Goal: Task Accomplishment & Management: Use online tool/utility

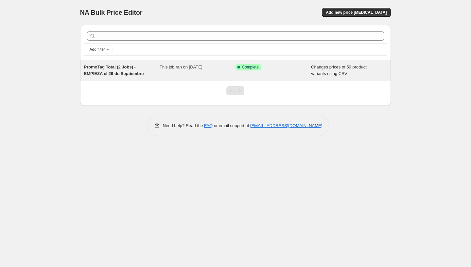
click at [239, 66] on icon at bounding box center [239, 67] width 3 height 3
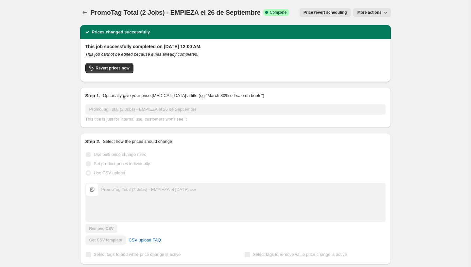
click at [377, 10] on button "More actions" at bounding box center [371, 12] width 37 height 9
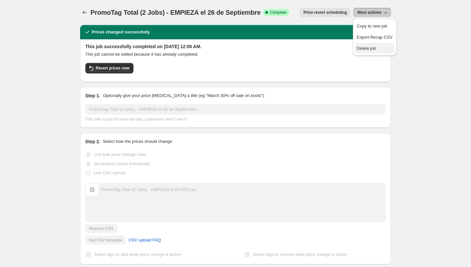
click at [372, 44] on button "Delete job" at bounding box center [375, 48] width 40 height 10
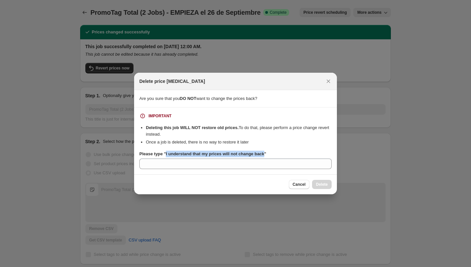
drag, startPoint x: 269, startPoint y: 153, endPoint x: 167, endPoint y: 153, distance: 102.1
click at [167, 153] on b "Please type "I understand that my prices will not change back"" at bounding box center [202, 153] width 127 height 5
copy b "I understand that my prices will not change back"
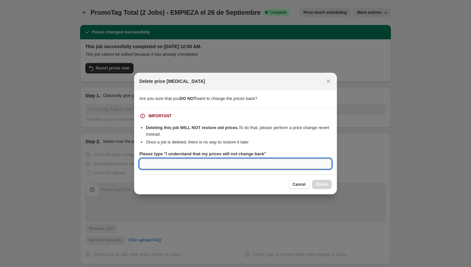
click at [168, 165] on input "Please type "I understand that my prices will not change back"" at bounding box center [235, 163] width 192 height 10
paste input "I understand that my prices will not change back"
type input "I understand that my prices will not change back"
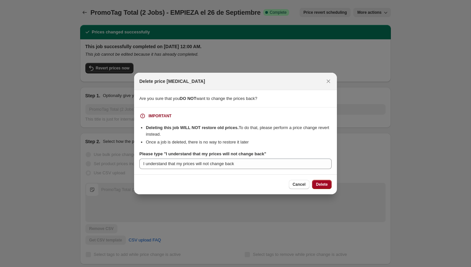
click at [314, 182] on button "Delete" at bounding box center [322, 184] width 20 height 9
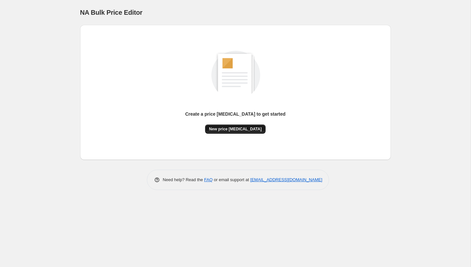
click at [237, 127] on span "New price [MEDICAL_DATA]" at bounding box center [235, 128] width 53 height 5
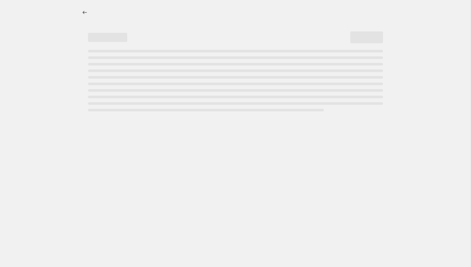
select select "percentage"
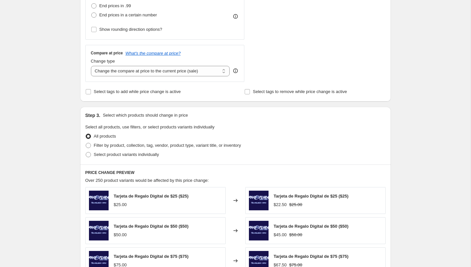
scroll to position [199, 0]
click at [117, 144] on span "Filter by product, collection, tag, vendor, product type, variant title, or inv…" at bounding box center [167, 145] width 147 height 5
click at [86, 143] on input "Filter by product, collection, tag, vendor, product type, variant title, or inv…" at bounding box center [86, 143] width 0 height 0
radio input "true"
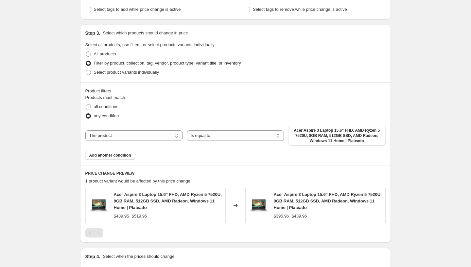
scroll to position [281, 0]
click at [99, 108] on span "all conditions" at bounding box center [106, 106] width 25 height 5
click at [86, 104] on input "all conditions" at bounding box center [86, 104] width 0 height 0
radio input "true"
click at [110, 154] on span "Add another condition" at bounding box center [110, 154] width 42 height 5
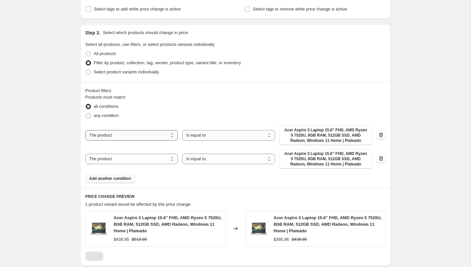
click at [144, 136] on select "The product The product's collection The product's tag The product's vendor The…" at bounding box center [131, 135] width 93 height 10
select select "tag"
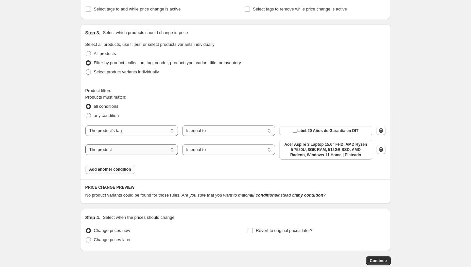
click at [135, 150] on select "The product The product's collection The product's tag The product's vendor The…" at bounding box center [131, 149] width 93 height 10
select select "tag"
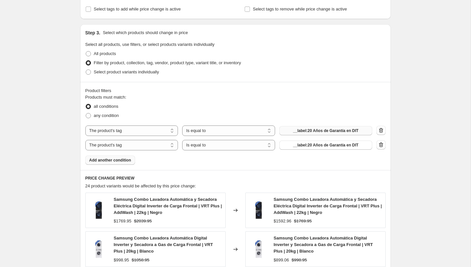
click at [317, 131] on span "__label:20 Años de Garantía en DIT" at bounding box center [325, 130] width 65 height 5
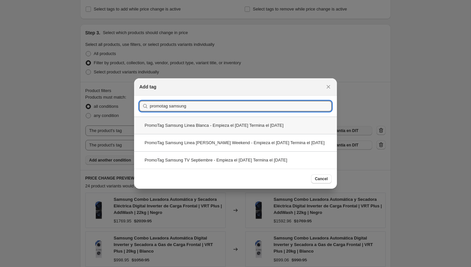
type input "promotag samsung"
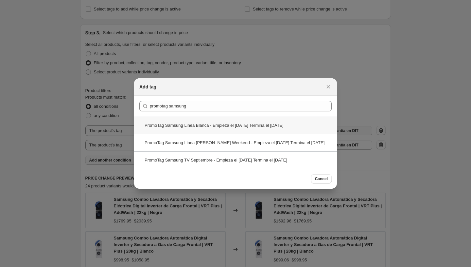
click at [192, 122] on div "PromoTag Samsung Linea Blanca - Empieza el [DATE] Termina el [DATE]" at bounding box center [235, 125] width 203 height 17
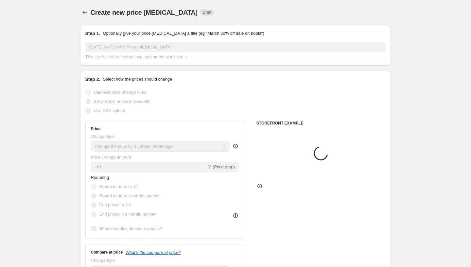
scroll to position [281, 0]
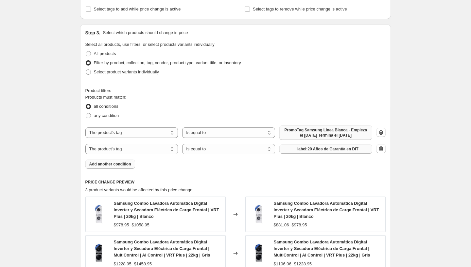
click at [329, 152] on span "__label:20 Años de Garantía en DIT" at bounding box center [325, 148] width 65 height 5
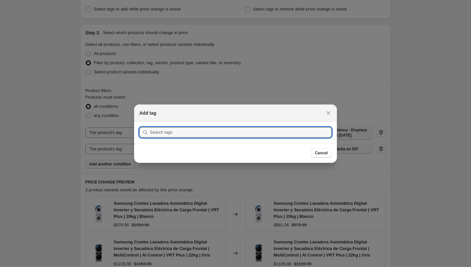
scroll to position [0, 0]
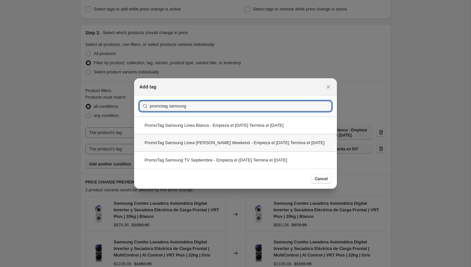
type input "promotag samsung"
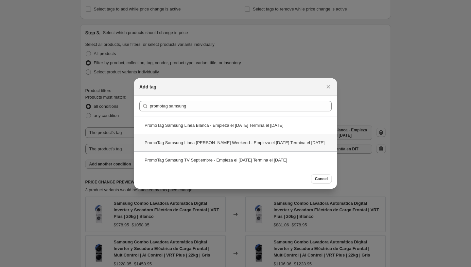
click at [212, 142] on div "PromoTag Samsung Linea [PERSON_NAME] Weekend - Empieza el [DATE] Termina el [DA…" at bounding box center [235, 142] width 203 height 17
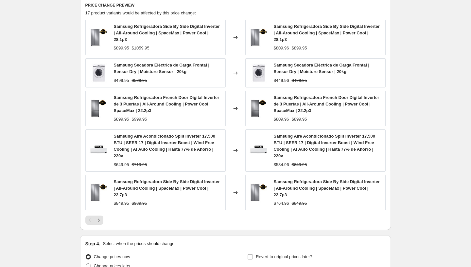
scroll to position [468, 0]
click at [97, 223] on icon "Next" at bounding box center [99, 219] width 7 height 7
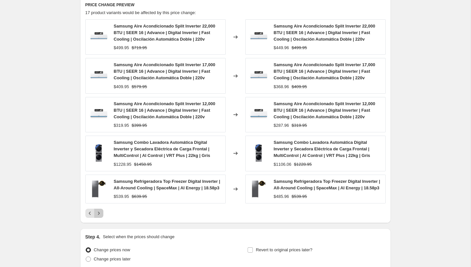
click at [100, 216] on icon "Next" at bounding box center [99, 213] width 7 height 7
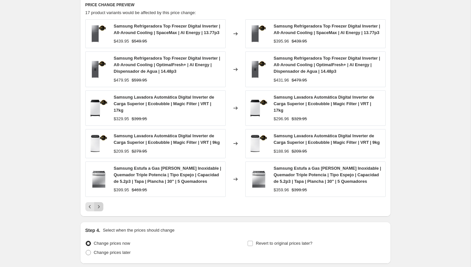
click at [100, 210] on icon "Next" at bounding box center [99, 206] width 7 height 7
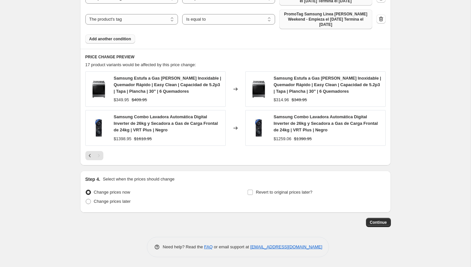
scroll to position [413, 0]
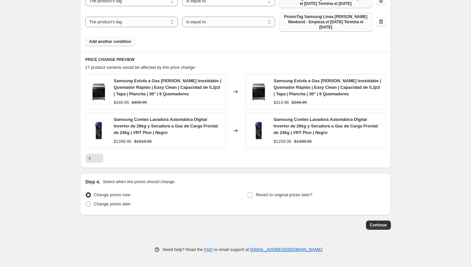
click at [315, 95] on span "Samsung Estufa a Gas de Acero Inoxidable | Quemador Rápido | Easy Clean | Capac…" at bounding box center [328, 87] width 108 height 18
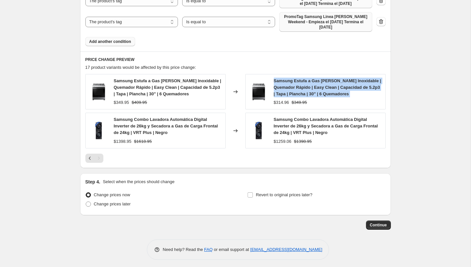
click at [315, 95] on span "Samsung Estufa a Gas de Acero Inoxidable | Quemador Rápido | Easy Clean | Capac…" at bounding box center [328, 87] width 108 height 18
copy span "Samsung Estufa a Gas de Acero Inoxidable | Quemador Rápido | Easy Clean | Capac…"
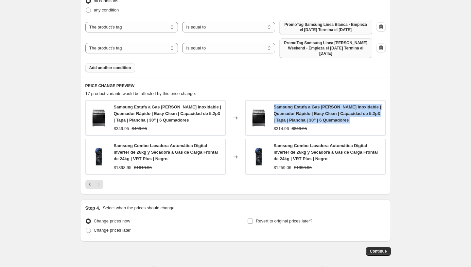
scroll to position [383, 0]
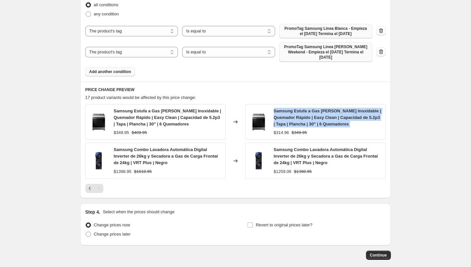
copy span "Samsung Estufa a Gas de Acero Inoxidable | Quemador Rápido | Easy Clean | Capac…"
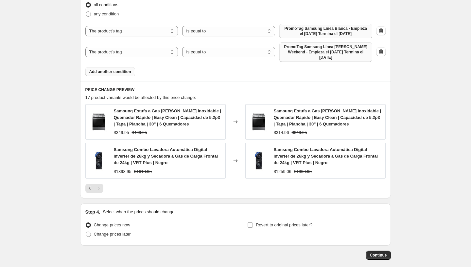
click at [298, 165] on div "Samsung Combo Lavadora Automática Digital Inverter de 26kg y Secadora a Gas de …" at bounding box center [328, 156] width 108 height 20
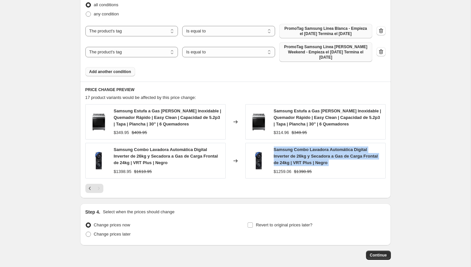
click at [298, 165] on div "Samsung Combo Lavadora Automática Digital Inverter de 26kg y Secadora a Gas de …" at bounding box center [328, 156] width 108 height 20
copy span "Samsung Combo Lavadora Automática Digital Inverter de 26kg y Secadora a Gas de …"
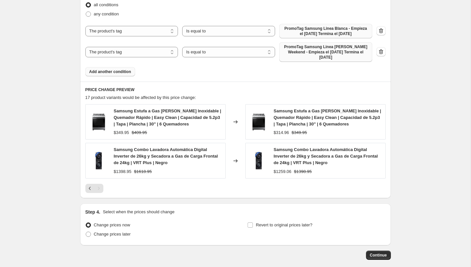
click at [303, 111] on div "Samsung Estufa a Gas de Acero Inoxidable | Quemador Rápido | Easy Clean | Capac…" at bounding box center [315, 121] width 140 height 35
click at [303, 112] on div "Samsung Estufa a Gas de Acero Inoxidable | Quemador Rápido | Easy Clean | Capac…" at bounding box center [315, 121] width 140 height 35
click at [303, 117] on span "Samsung Estufa a Gas de Acero Inoxidable | Quemador Rápido | Easy Clean | Capac…" at bounding box center [328, 117] width 108 height 18
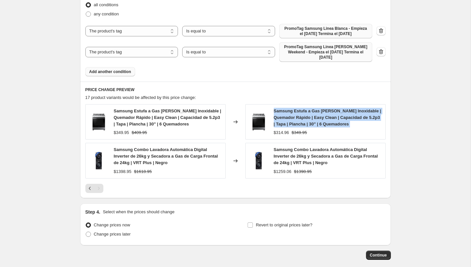
click at [303, 117] on span "Samsung Estufa a Gas de Acero Inoxidable | Quemador Rápido | Easy Clean | Capac…" at bounding box center [328, 117] width 108 height 18
copy span "Samsung Estufa a Gas de Acero Inoxidable | Quemador Rápido | Easy Clean | Capac…"
click at [86, 192] on button "Previous" at bounding box center [89, 188] width 9 height 9
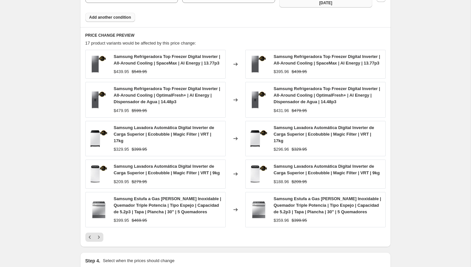
scroll to position [452, 0]
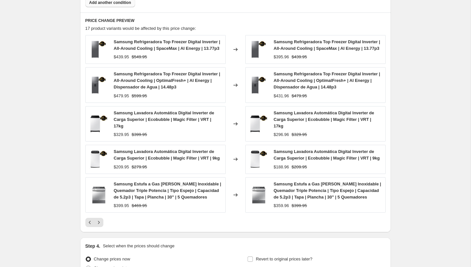
click at [293, 52] on div "Samsung Refrigeradora Top Freezer Digital Inverter | All-Around Cooling | Space…" at bounding box center [328, 45] width 108 height 13
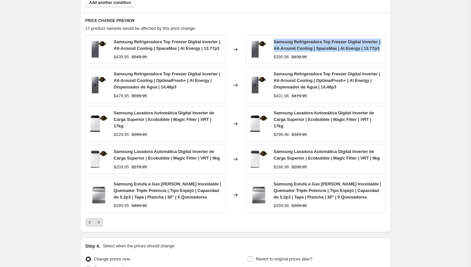
click at [293, 52] on div "Samsung Refrigeradora Top Freezer Digital Inverter | All-Around Cooling | Space…" at bounding box center [328, 45] width 108 height 13
copy span "Samsung Refrigeradora Top Freezer Digital Inverter | All-Around Cooling | Space…"
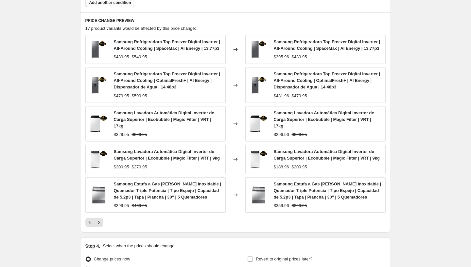
click at [295, 89] on span "Samsung Refrigeradora Top Freezer Digital Inverter | All-Around Cooling | Optim…" at bounding box center [327, 80] width 107 height 18
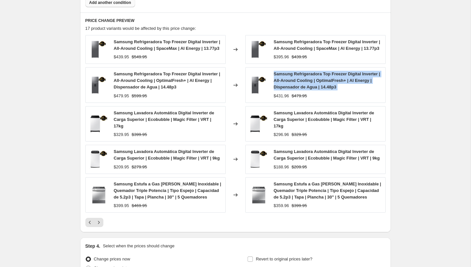
click at [295, 89] on span "Samsung Refrigeradora Top Freezer Digital Inverter | All-Around Cooling | Optim…" at bounding box center [327, 80] width 107 height 18
copy span "Samsung Refrigeradora Top Freezer Digital Inverter | All-Around Cooling | Optim…"
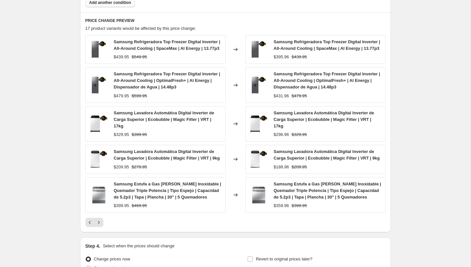
click at [302, 123] on span "Samsung Lavadora Automática Digital Inverter de Carga Superior | Ecobubble | Ma…" at bounding box center [324, 119] width 100 height 18
copy span "Samsung Lavadora Automática Digital Inverter de Carga Superior | Ecobubble | Ma…"
click at [324, 160] on span "Samsung Lavadora Automática Digital Inverter de Carga Superior | Ecobubble | Ma…" at bounding box center [327, 154] width 106 height 11
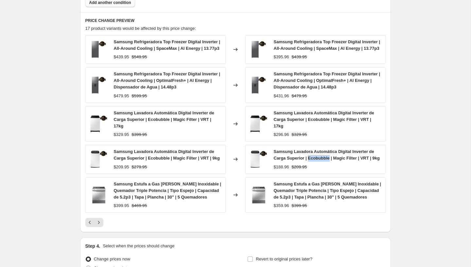
click at [324, 160] on span "Samsung Lavadora Automática Digital Inverter de Carga Superior | Ecobubble | Ma…" at bounding box center [327, 154] width 106 height 11
copy span "Samsung Lavadora Automática Digital Inverter de Carga Superior | Ecobubble | Ma…"
click at [301, 199] on span "Samsung Estufa a Gas de Acero Inoxidable | Quemador Triple Potencia | Tipo Espe…" at bounding box center [328, 190] width 108 height 18
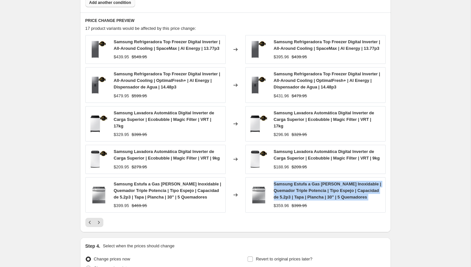
click at [301, 199] on span "Samsung Estufa a Gas de Acero Inoxidable | Quemador Triple Potencia | Tipo Espe…" at bounding box center [328, 190] width 108 height 18
copy span "Samsung Estufa a Gas de Acero Inoxidable | Quemador Triple Potencia | Tipo Espe…"
click at [88, 225] on icon "Previous" at bounding box center [90, 222] width 7 height 7
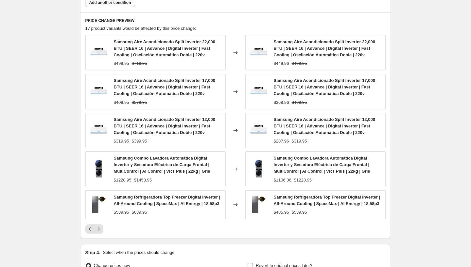
click at [301, 57] on div "Samsung Aire Acondicionado Split Inverter 22,000 BTU | SEER 16 | Advance | Digi…" at bounding box center [328, 49] width 108 height 20
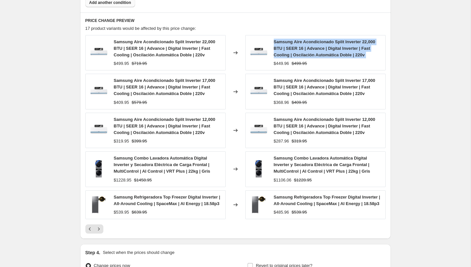
click at [301, 57] on div "Samsung Aire Acondicionado Split Inverter 22,000 BTU | SEER 16 | Advance | Digi…" at bounding box center [328, 49] width 108 height 20
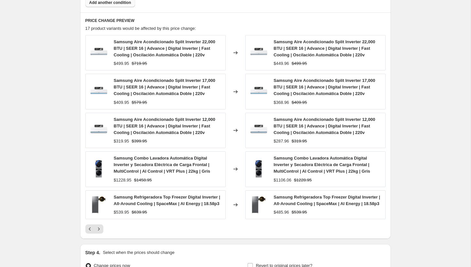
click at [299, 170] on span "Samsung Combo Lavadora Automática Digital Inverter y Secadora Eléctrica de Carg…" at bounding box center [322, 164] width 97 height 18
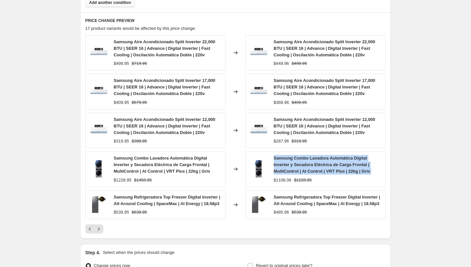
click at [299, 170] on span "Samsung Combo Lavadora Automática Digital Inverter y Secadora Eléctrica de Carg…" at bounding box center [322, 164] width 97 height 18
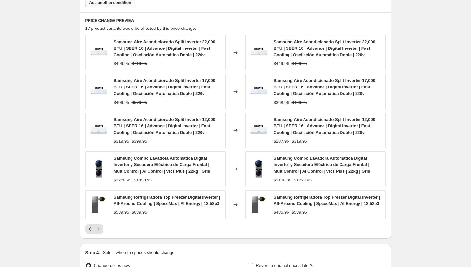
click at [297, 206] on div "Samsung Refrigeradora Top Freezer Digital Inverter | All-Around Cooling | Space…" at bounding box center [328, 200] width 108 height 13
click at [90, 232] on icon "Previous" at bounding box center [90, 228] width 7 height 7
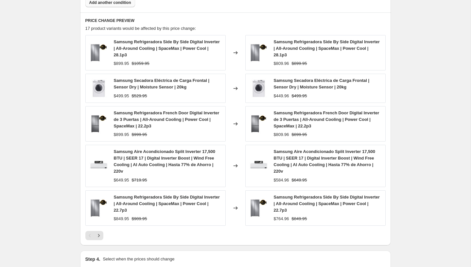
click at [308, 53] on span "Samsung Refrigeradora Side By Side Digital Inverter | All-Around Cooling | Spac…" at bounding box center [327, 48] width 106 height 18
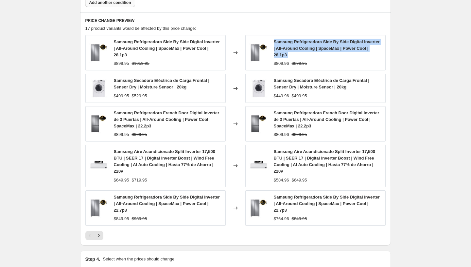
click at [308, 53] on span "Samsung Refrigeradora Side By Side Digital Inverter | All-Around Cooling | Spac…" at bounding box center [327, 48] width 106 height 18
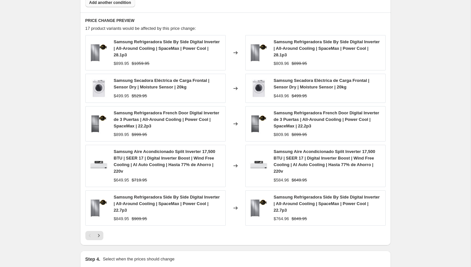
click at [307, 89] on span "Samsung Secadora Eléctrica de Carga Frontal | Sensor Dry | Moisture Sensor | 20…" at bounding box center [322, 83] width 96 height 11
click at [294, 128] on div "Samsung Refrigeradora French Door Digital Inverter de 3 Puertas | All-Around Co…" at bounding box center [328, 120] width 108 height 20
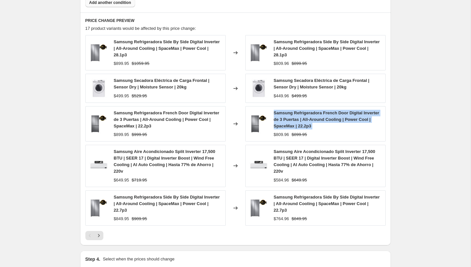
click at [294, 128] on div "Samsung Refrigeradora French Door Digital Inverter de 3 Puertas | All-Around Co…" at bounding box center [328, 120] width 108 height 20
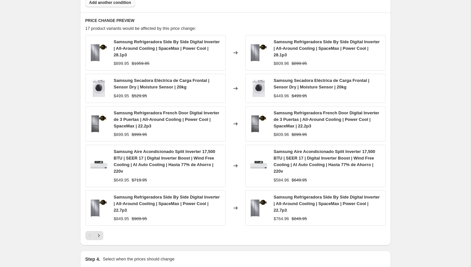
click at [313, 166] on div "Samsung Aire Acondicionado Split Inverter 17,500 BTU | SEER 17 | Digital Invert…" at bounding box center [328, 161] width 108 height 26
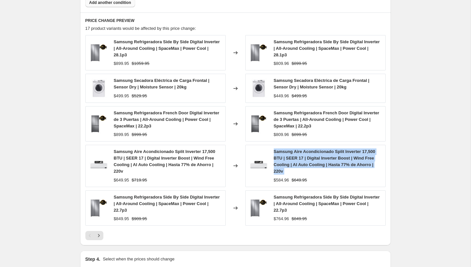
click at [313, 166] on div "Samsung Aire Acondicionado Split Inverter 17,500 BTU | SEER 17 | Digital Invert…" at bounding box center [328, 161] width 108 height 26
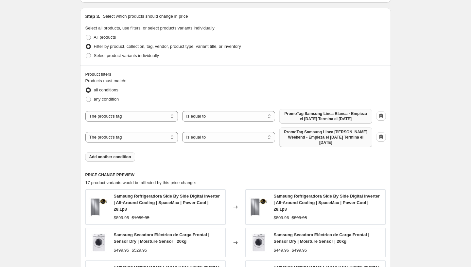
scroll to position [537, 0]
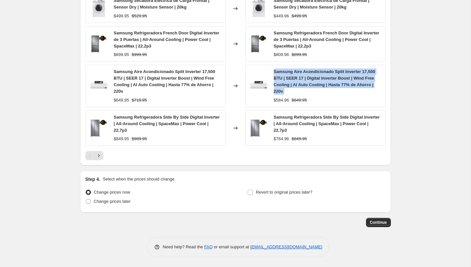
click at [305, 77] on span "Samsung Aire Acondicionado Split Inverter 17,500 BTU | SEER 17 | Digital Invert…" at bounding box center [324, 81] width 101 height 25
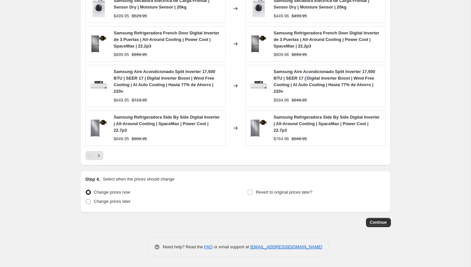
click at [305, 77] on span "Samsung Aire Acondicionado Split Inverter 17,500 BTU | SEER 17 | Digital Invert…" at bounding box center [324, 81] width 101 height 25
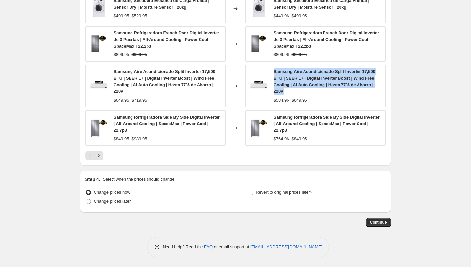
click at [305, 77] on span "Samsung Aire Acondicionado Split Inverter 17,500 BTU | SEER 17 | Digital Invert…" at bounding box center [324, 81] width 101 height 25
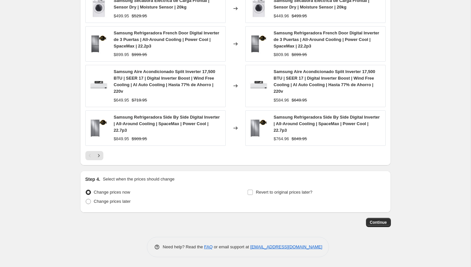
click at [290, 126] on div "Samsung Refrigeradora Side By Side Digital Inverter | All-Around Cooling | Spac…" at bounding box center [328, 124] width 108 height 20
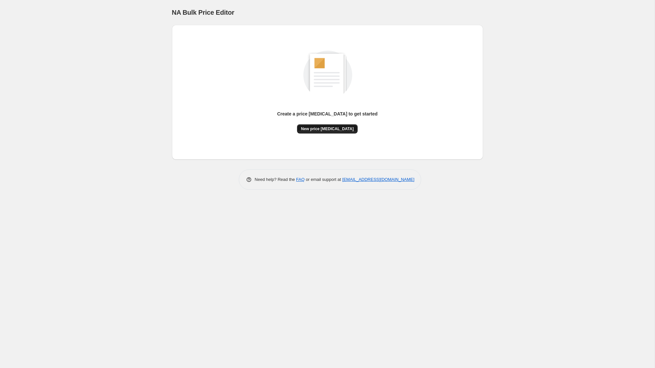
click at [321, 128] on span "New price [MEDICAL_DATA]" at bounding box center [327, 128] width 53 height 5
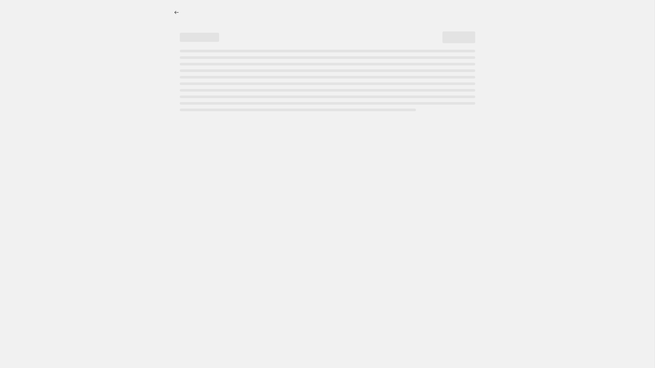
select select "percentage"
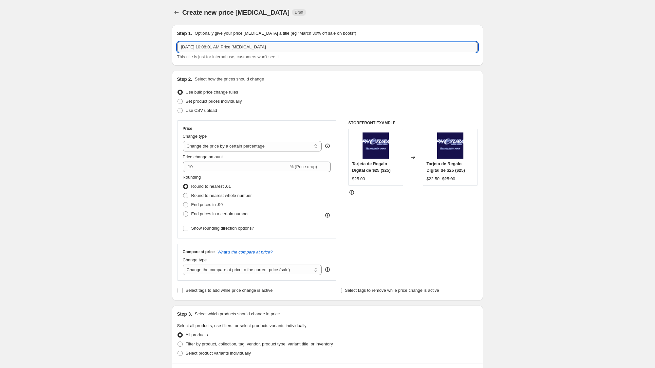
click at [216, 46] on input "Sep 28, 2025, 10:08:01 AM Price change job" at bounding box center [327, 47] width 300 height 10
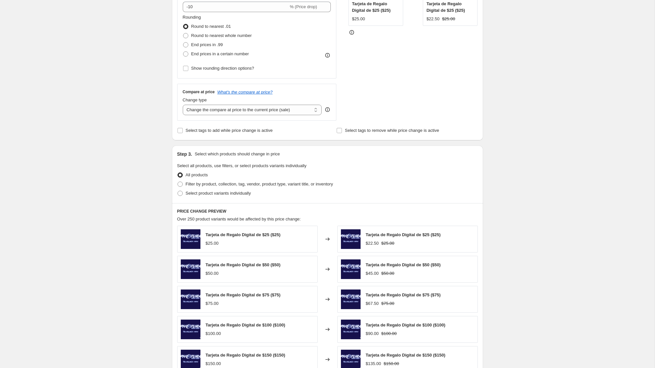
scroll to position [160, 0]
click at [220, 185] on span "Filter by product, collection, tag, vendor, product type, variant title, or inv…" at bounding box center [259, 183] width 147 height 5
click at [178, 182] on input "Filter by product, collection, tag, vendor, product type, variant title, or inv…" at bounding box center [177, 181] width 0 height 0
radio input "true"
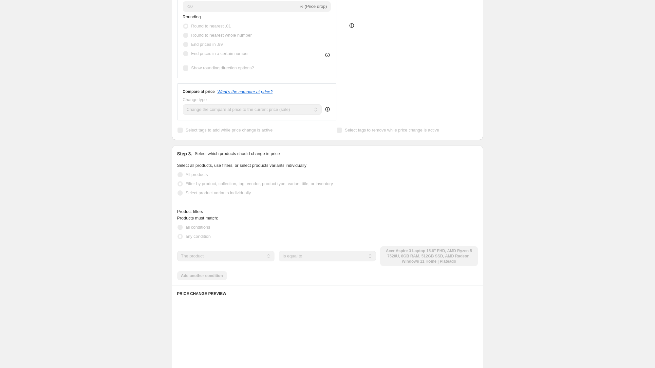
scroll to position [0, 0]
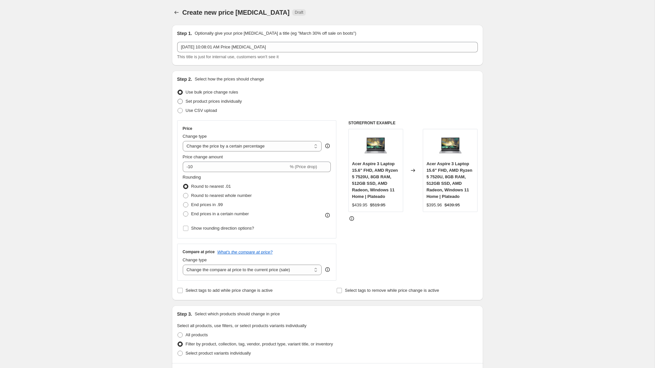
click at [206, 99] on span "Set product prices individually" at bounding box center [214, 101] width 56 height 5
click at [178, 99] on input "Set product prices individually" at bounding box center [177, 99] width 0 height 0
radio input "true"
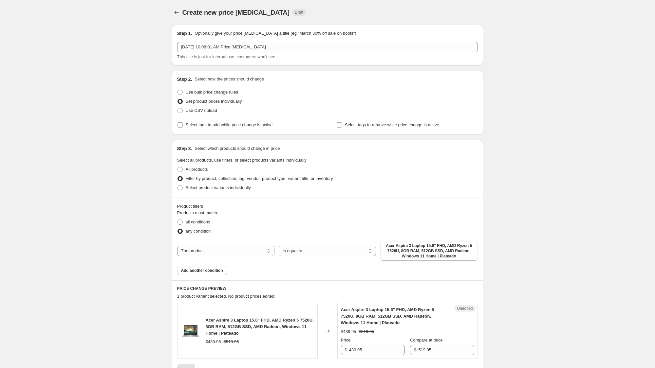
scroll to position [111, 0]
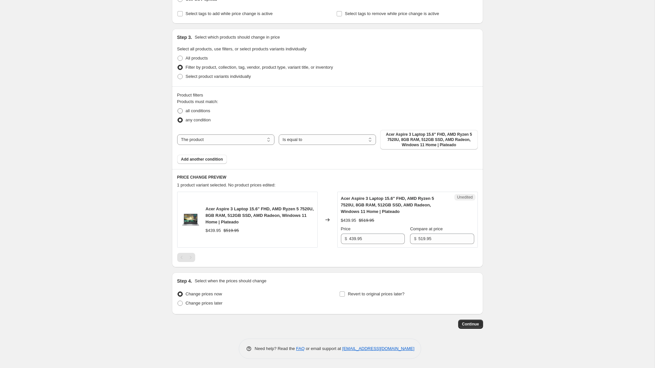
click at [202, 110] on span "all conditions" at bounding box center [198, 110] width 25 height 5
click at [178, 109] on input "all conditions" at bounding box center [177, 108] width 0 height 0
radio input "true"
click at [327, 144] on select "Is equal to Is not equal to" at bounding box center [326, 140] width 97 height 10
click at [248, 140] on select "The product The product's collection The product's tag The product's vendor The…" at bounding box center [225, 140] width 97 height 10
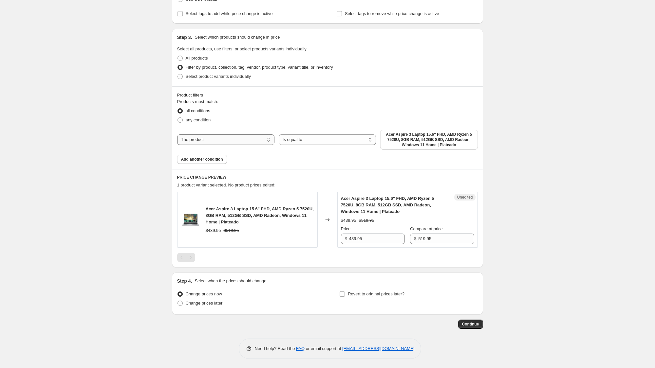
select select "tag"
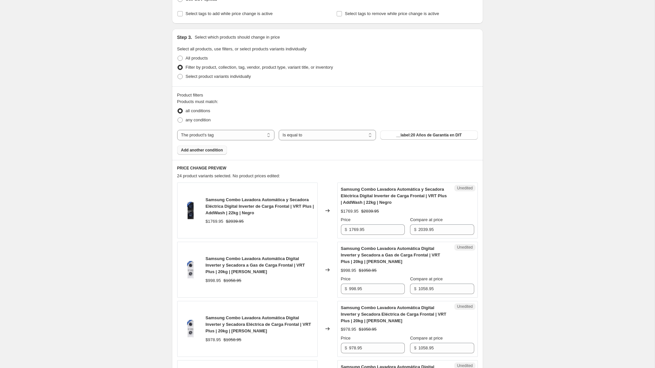
click at [214, 152] on span "Add another condition" at bounding box center [202, 150] width 42 height 5
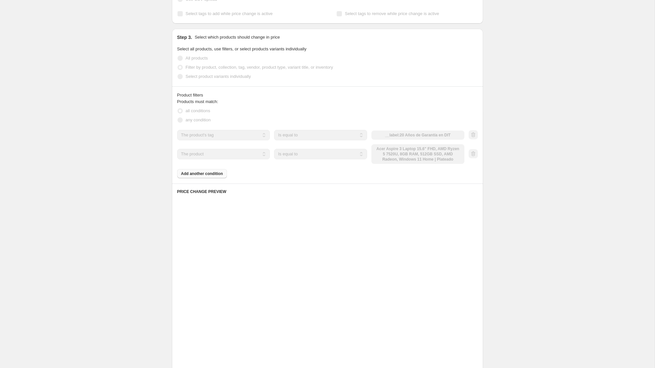
scroll to position [52, 0]
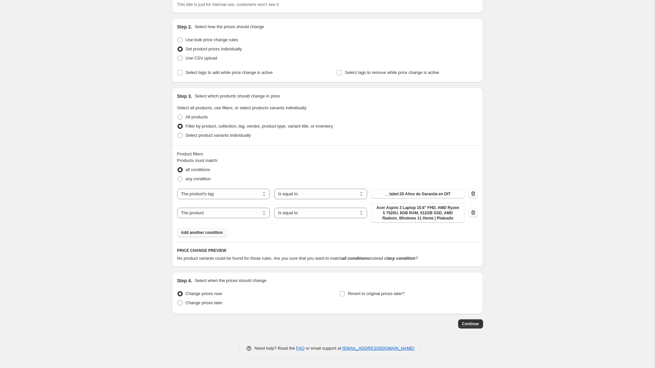
click at [230, 154] on div "Product filters" at bounding box center [327, 154] width 300 height 7
click at [224, 214] on select "The product The product's collection The product's tag The product's vendor The…" at bounding box center [223, 213] width 93 height 10
select select "tag"
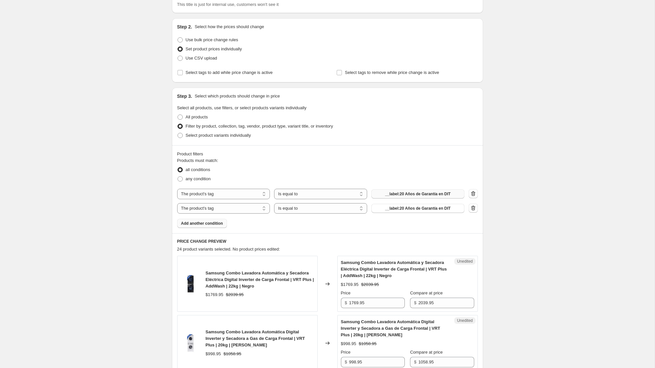
click at [400, 192] on span "__label:20 Años de Garantía en DIT" at bounding box center [417, 193] width 65 height 5
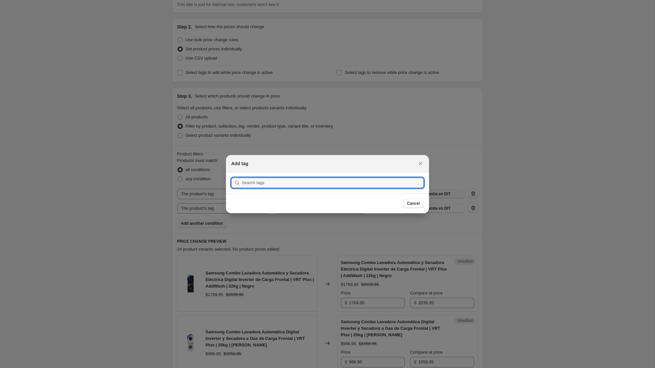
scroll to position [0, 0]
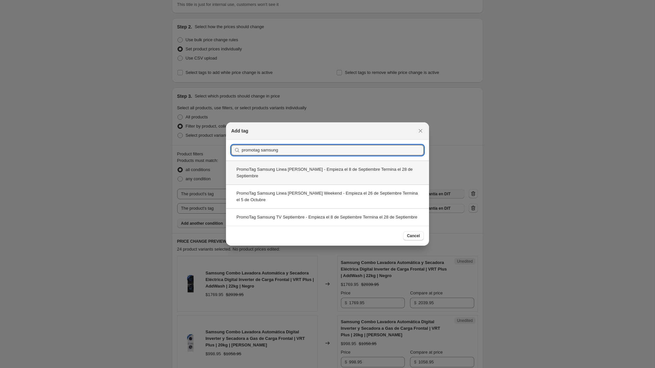
type input "promotag samsung"
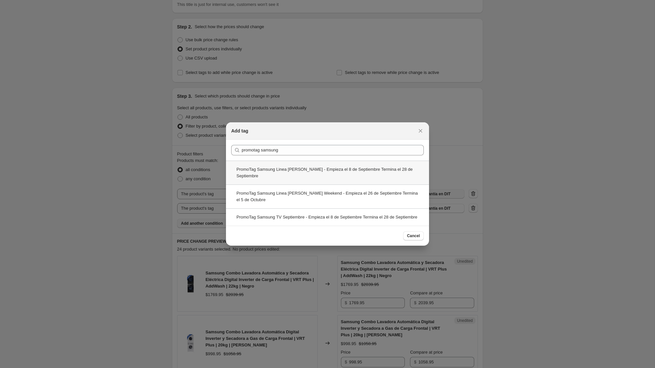
click at [290, 172] on div "PromoTag Samsung Linea Blanca - Empieza el [DATE] Termina el [DATE]" at bounding box center [327, 173] width 203 height 24
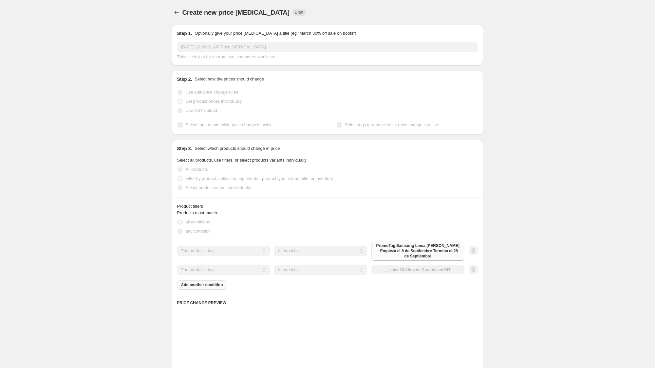
scroll to position [52, 0]
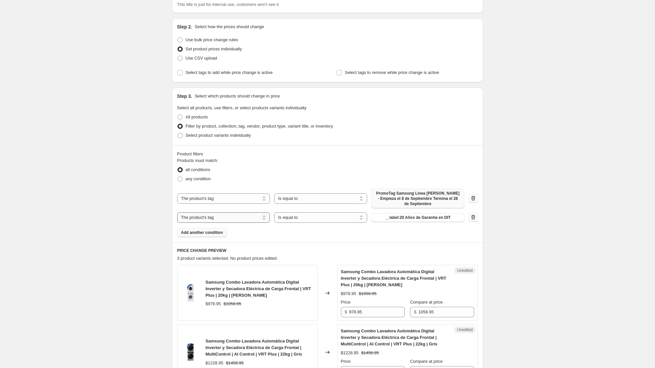
click at [223, 220] on select "The product The product's collection The product's tag The product's vendor The…" at bounding box center [223, 217] width 93 height 10
click at [328, 220] on select "Is equal to Is not equal to" at bounding box center [320, 217] width 93 height 10
select select "not_equal"
click at [404, 218] on span "__label:20 Años de Garantía en DIT" at bounding box center [417, 217] width 65 height 5
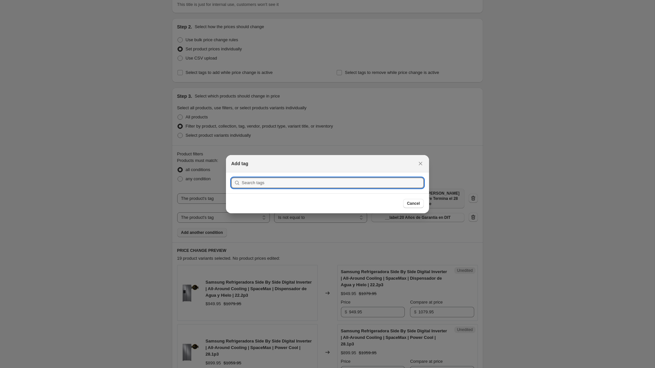
scroll to position [0, 0]
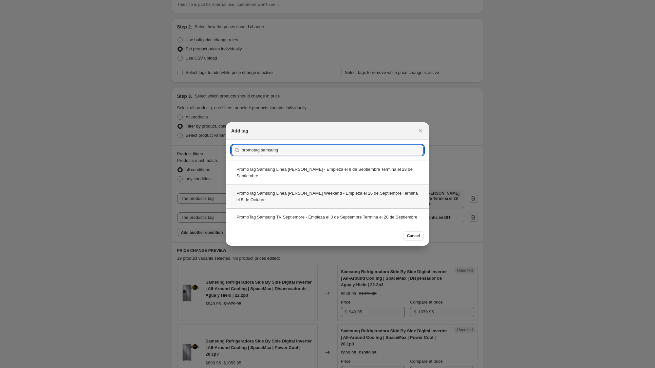
type input "promotag samsung"
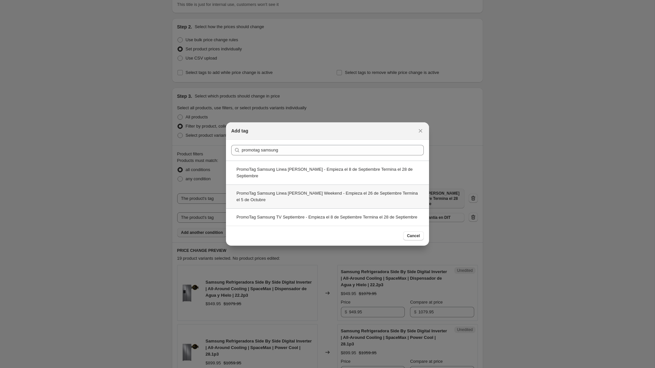
click at [333, 194] on div "PromoTag Samsung Linea [PERSON_NAME] Weekend - Empieza el [DATE] Termina el [DA…" at bounding box center [327, 197] width 203 height 24
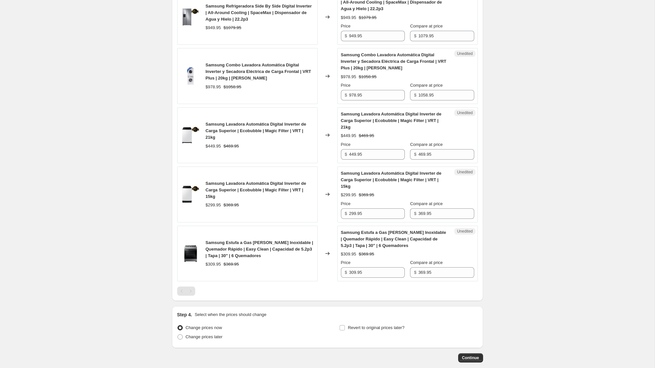
scroll to position [342, 0]
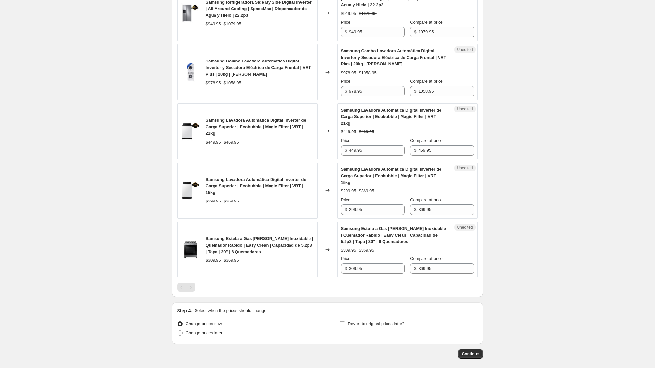
click at [238, 70] on div "Samsung Combo Lavadora Automática Digital Inverter y Secadora Eléctrica de Carg…" at bounding box center [260, 68] width 108 height 20
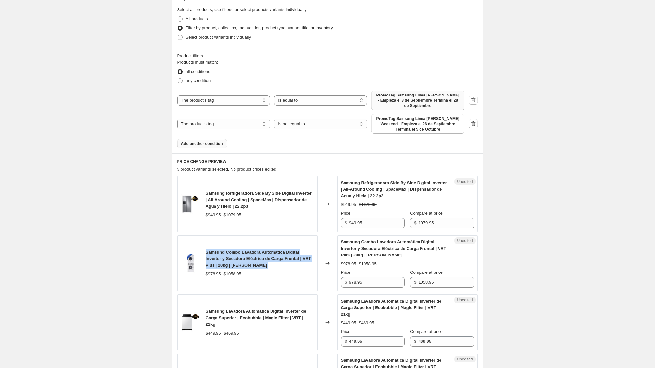
scroll to position [151, 0]
click at [222, 254] on span "Samsung Combo Lavadora Automática Digital Inverter y Secadora Eléctrica de Carg…" at bounding box center [258, 258] width 105 height 18
click at [209, 137] on div "Products must match: all conditions any condition The product The product's col…" at bounding box center [327, 103] width 300 height 89
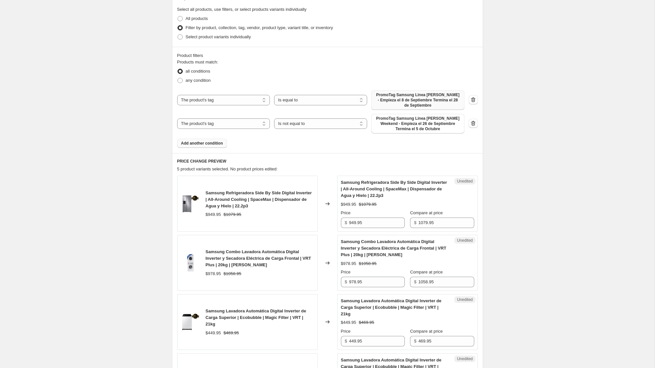
click at [208, 141] on span "Add another condition" at bounding box center [202, 143] width 42 height 5
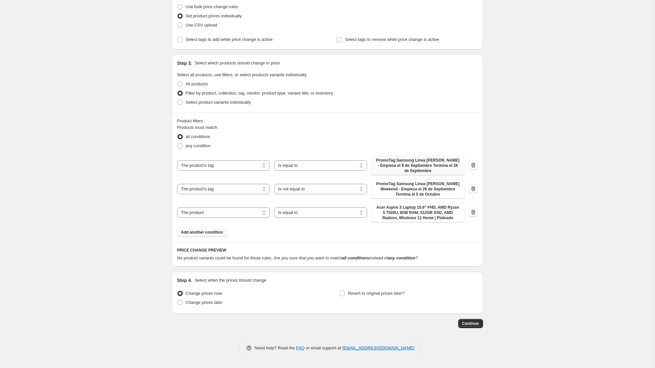
scroll to position [85, 0]
click at [240, 212] on select "The product The product's collection The product's tag The product's vendor The…" at bounding box center [223, 213] width 93 height 10
select select "product_status"
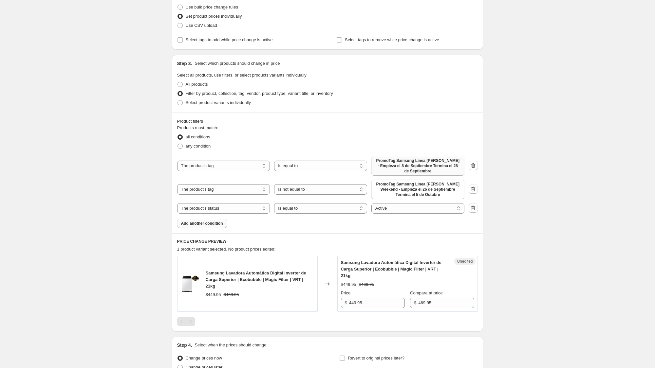
click at [367, 261] on span "Samsung Lavadora Automática Digital Inverter de Carga Superior | Ecobubble | Ma…" at bounding box center [391, 269] width 100 height 18
copy span "Samsung Lavadora Automática Digital Inverter de Carga Superior | Ecobubble | Ma…"
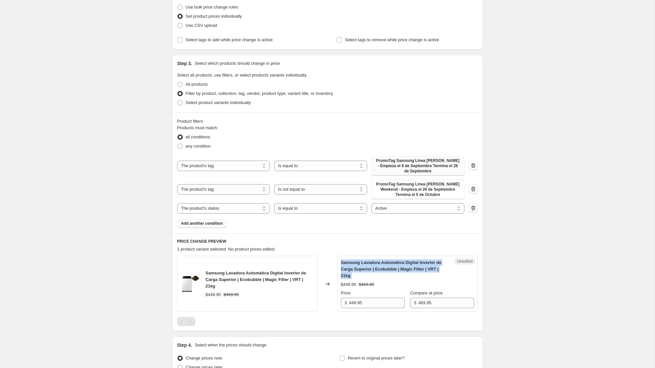
scroll to position [0, 0]
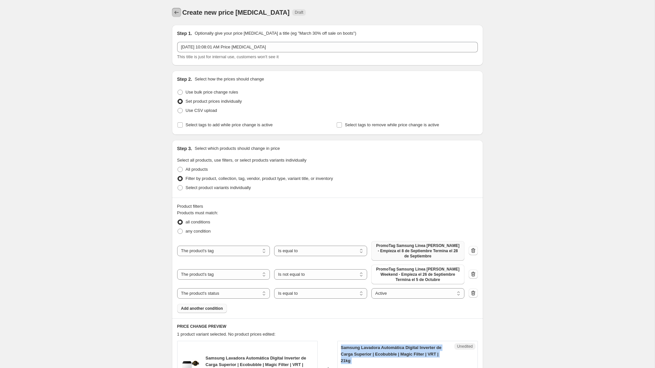
click at [173, 9] on button "Price change jobs" at bounding box center [176, 12] width 9 height 9
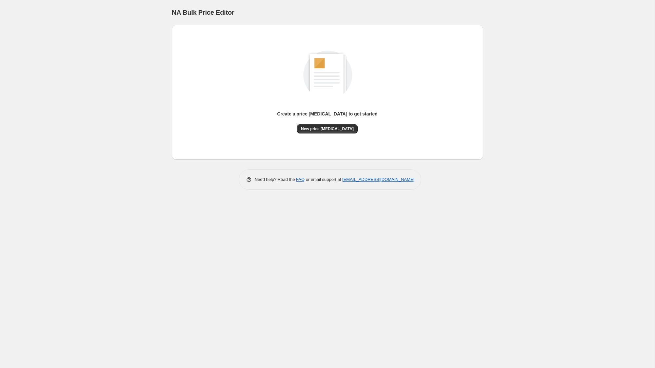
click at [535, 82] on div "NA Bulk Price Editor. This page is ready NA Bulk Price Editor Create a price [M…" at bounding box center [327, 184] width 654 height 368
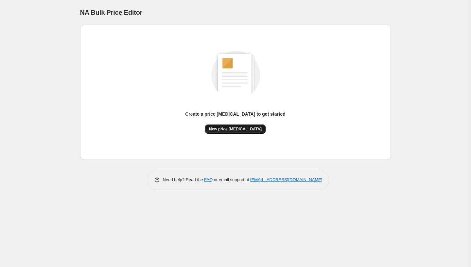
click at [220, 130] on span "New price [MEDICAL_DATA]" at bounding box center [235, 128] width 53 height 5
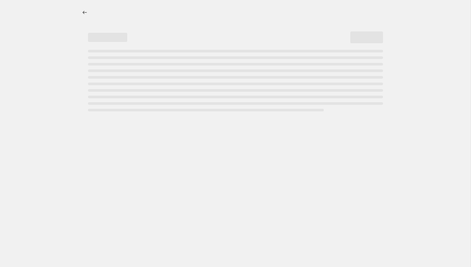
select select "percentage"
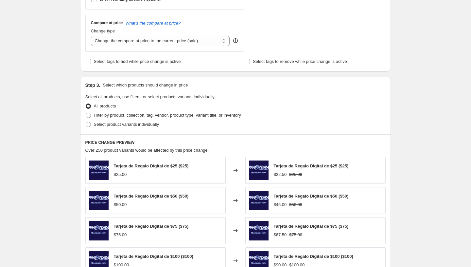
scroll to position [263, 0]
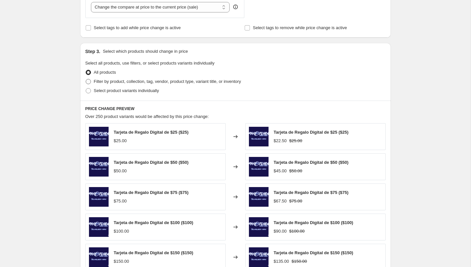
click at [129, 81] on span "Filter by product, collection, tag, vendor, product type, variant title, or inv…" at bounding box center [167, 81] width 147 height 5
click at [86, 79] on input "Filter by product, collection, tag, vendor, product type, variant title, or inv…" at bounding box center [86, 79] width 0 height 0
radio input "true"
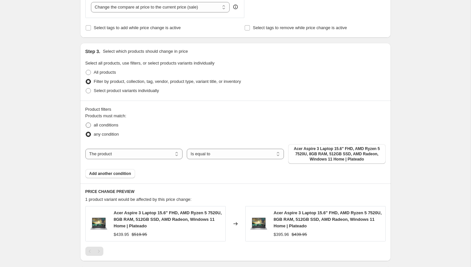
click at [107, 124] on span "all conditions" at bounding box center [106, 124] width 25 height 5
click at [86, 123] on input "all conditions" at bounding box center [86, 122] width 0 height 0
radio input "true"
click at [109, 176] on button "Add another condition" at bounding box center [110, 173] width 50 height 9
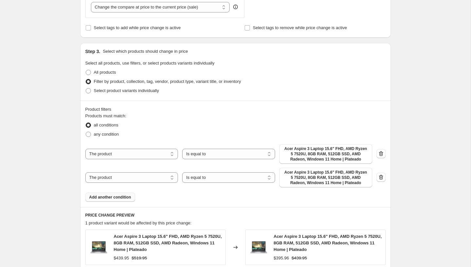
click at [104, 199] on span "Add another condition" at bounding box center [110, 196] width 42 height 5
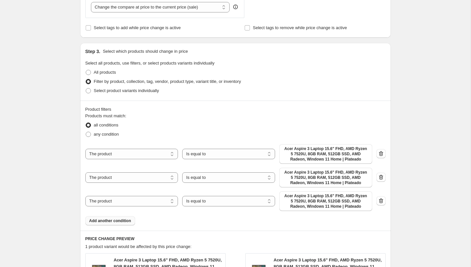
click at [155, 159] on div "The product The product's collection The product's tag The product's vendor The…" at bounding box center [228, 154] width 287 height 20
click at [150, 153] on select "The product The product's collection The product's tag The product's vendor The…" at bounding box center [131, 154] width 93 height 10
select select "tag"
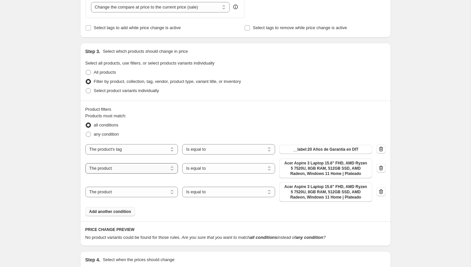
click at [154, 166] on select "The product The product's collection The product's tag The product's vendor The…" at bounding box center [131, 168] width 93 height 10
select select "tag"
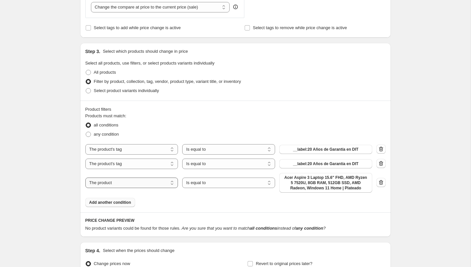
click at [148, 185] on select "The product The product's collection The product's tag The product's vendor The…" at bounding box center [131, 182] width 93 height 10
select select "product_status"
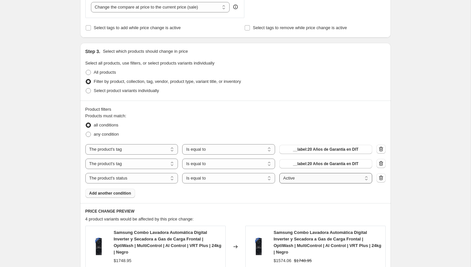
click at [291, 179] on select "Active Draft Archived" at bounding box center [325, 178] width 93 height 10
click at [312, 149] on span "__label:20 Años de Garantía en DIT" at bounding box center [325, 149] width 65 height 5
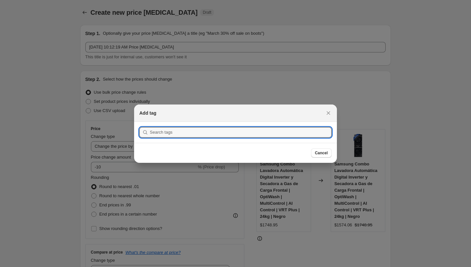
scroll to position [0, 0]
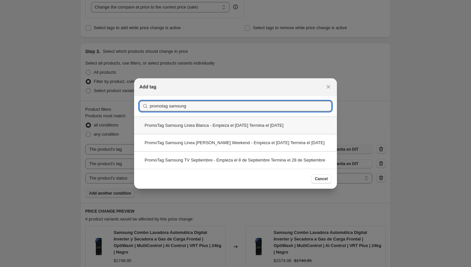
type input "promotag samsung"
click at [194, 117] on div "PromoTag Samsung Linea Blanca - Empieza el [DATE] Termina el [DATE]" at bounding box center [235, 125] width 203 height 17
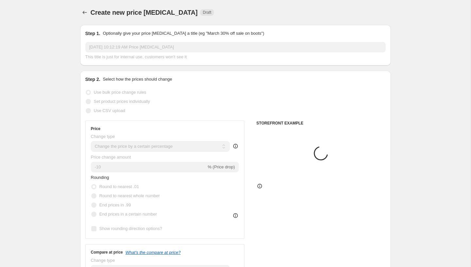
scroll to position [263, 0]
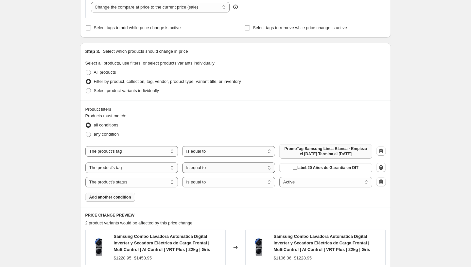
click at [258, 171] on select "Is equal to Is not equal to" at bounding box center [228, 167] width 93 height 10
select select "not_equal"
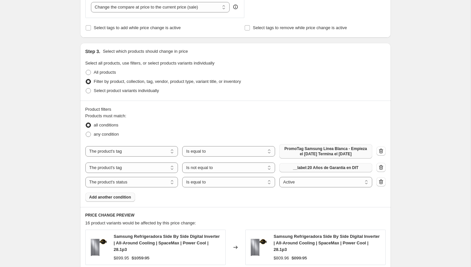
click at [315, 170] on span "__label:20 Años de Garantía en DIT" at bounding box center [325, 167] width 65 height 5
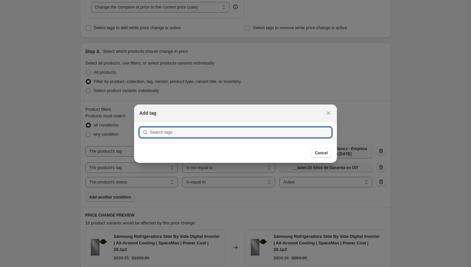
scroll to position [0, 0]
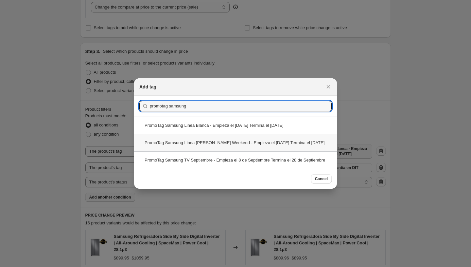
type input "promotag samsung"
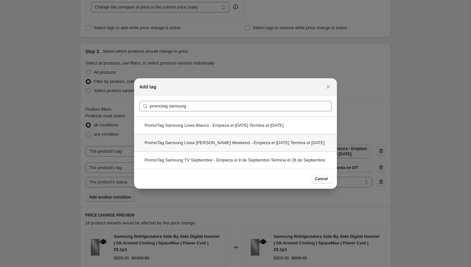
click at [215, 144] on div "PromoTag Samsung Linea [PERSON_NAME] Weekend - Empieza el [DATE] Termina el [DA…" at bounding box center [235, 142] width 203 height 17
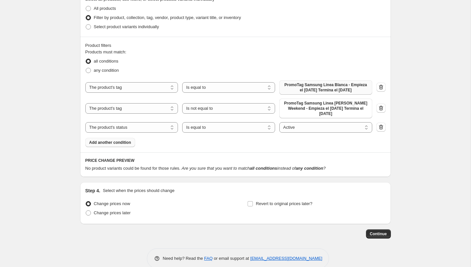
scroll to position [328, 0]
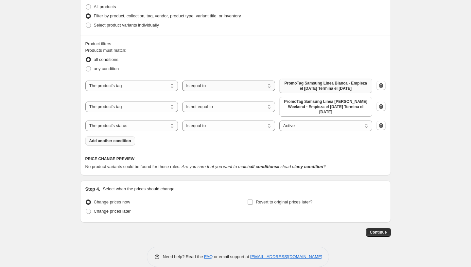
click at [217, 88] on select "Is equal to Is not equal to" at bounding box center [228, 86] width 93 height 10
select select "not_equal"
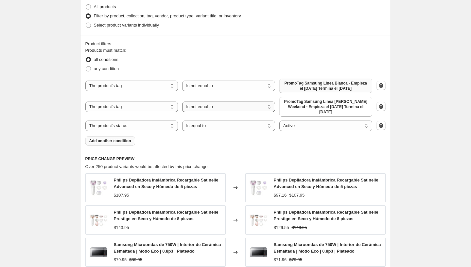
click at [216, 112] on select "Is equal to Is not equal to" at bounding box center [228, 106] width 93 height 10
select select "equal"
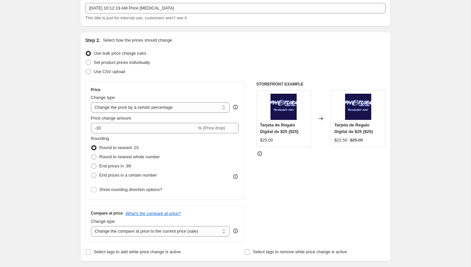
scroll to position [0, 0]
